Goal: Check status: Check status

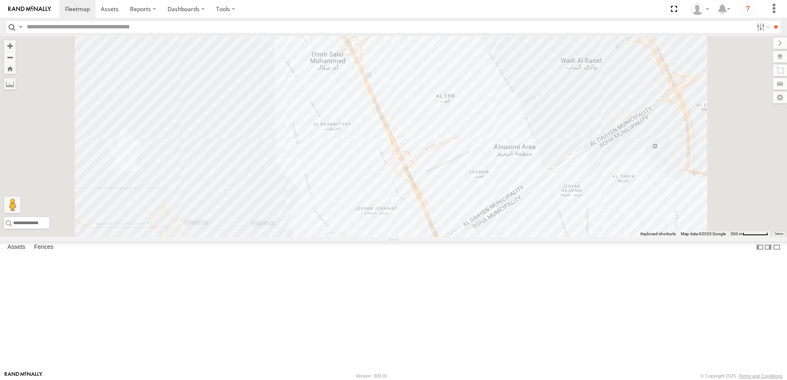
click at [0, 0] on div "Asset Current Location" at bounding box center [0, 0] width 0 height 0
click at [0, 0] on span at bounding box center [0, 0] width 0 height 0
click at [0, 0] on div "155180- Salman DOH Logistics Um Slala [PERSON_NAME] Qatar 25.43263 51.41328" at bounding box center [0, 0] width 0 height 0
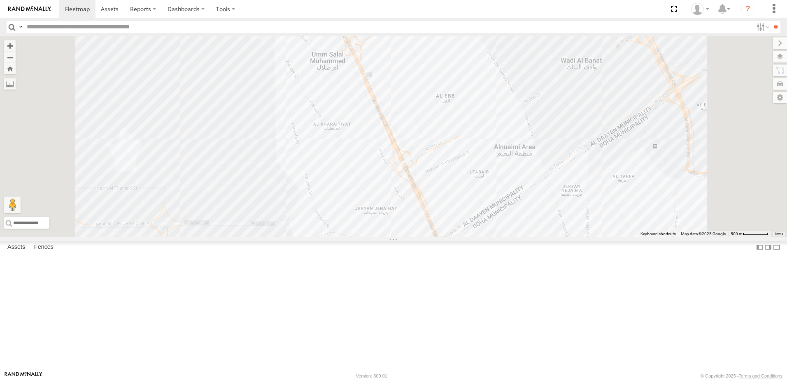
click at [0, 0] on div "155180- [PERSON_NAME]" at bounding box center [0, 0] width 0 height 0
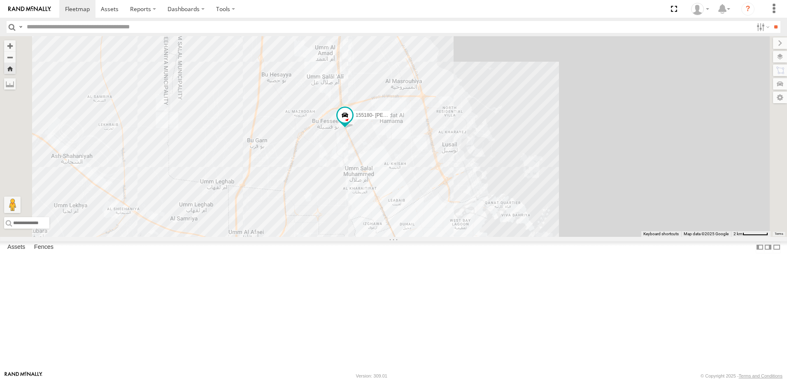
click at [0, 0] on span at bounding box center [0, 0] width 0 height 0
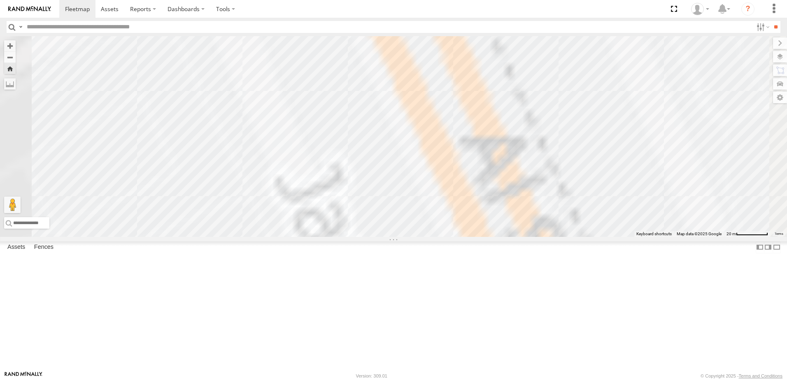
drag, startPoint x: 474, startPoint y: 189, endPoint x: 537, endPoint y: 382, distance: 203.1
click at [537, 380] on html at bounding box center [393, 190] width 787 height 380
